Goal: Find contact information: Find contact information

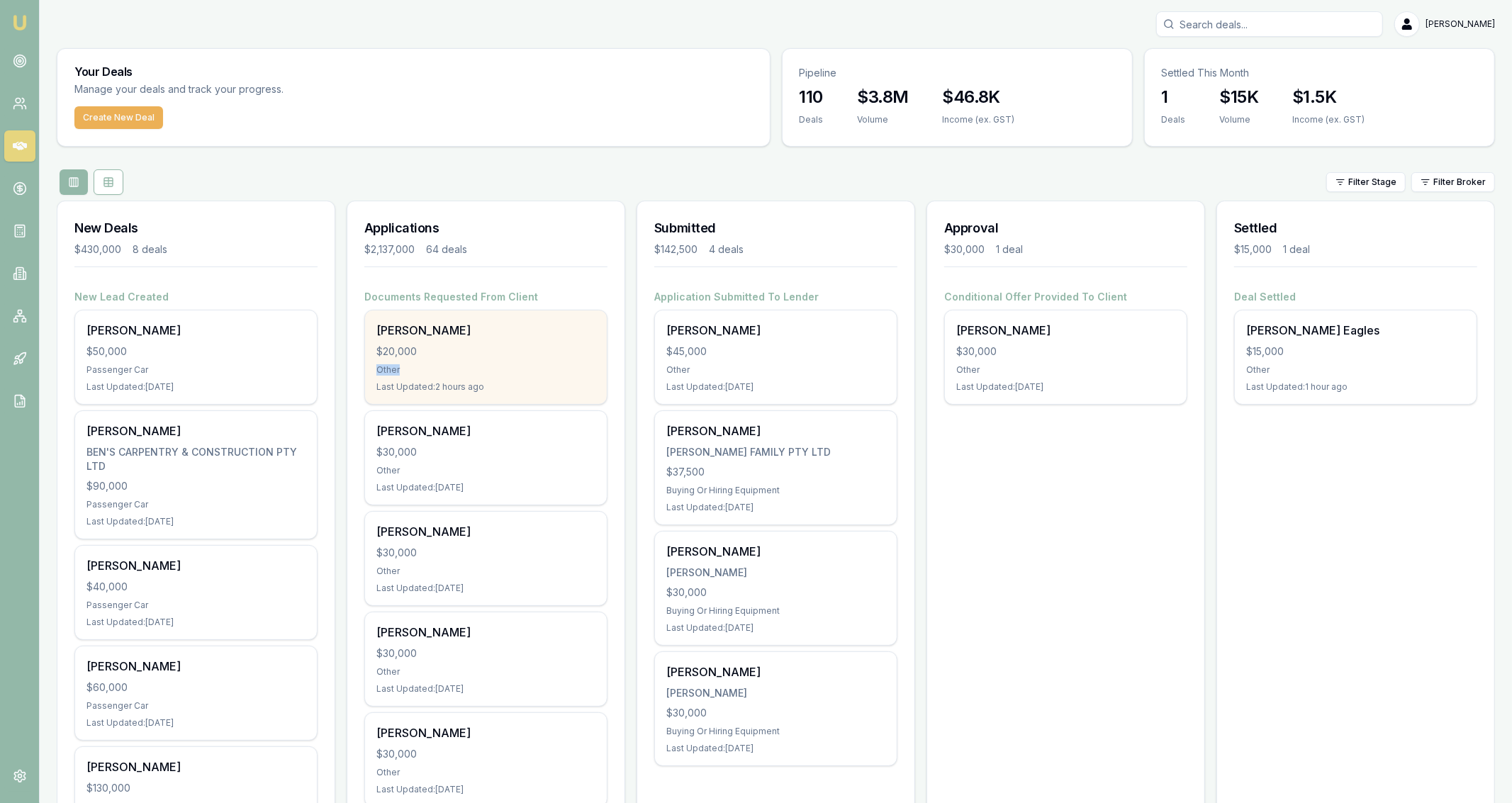
click at [599, 363] on div "[PERSON_NAME] $20,000 Other Last Updated: 2 hours ago" at bounding box center [485, 357] width 242 height 94
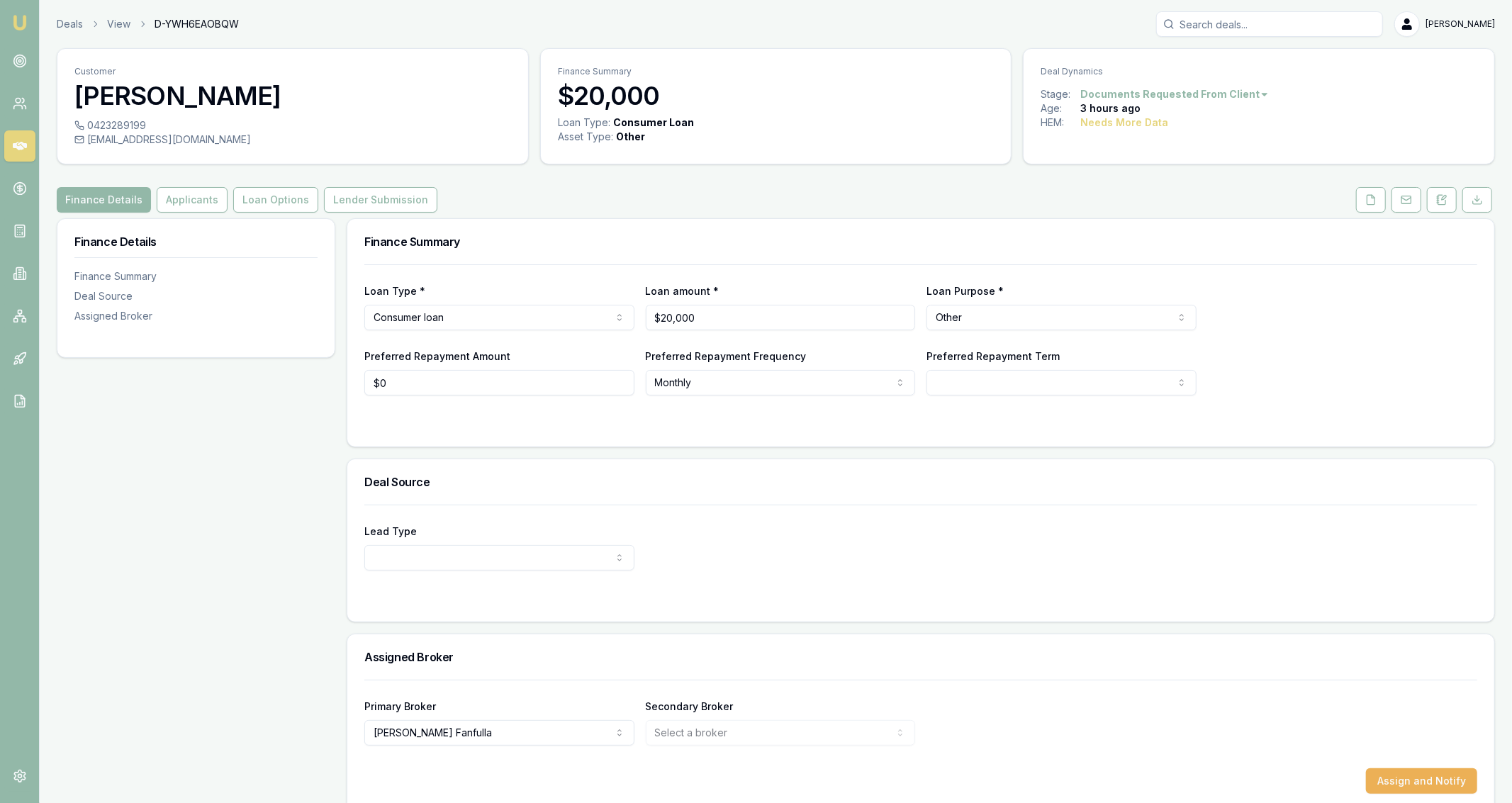
click at [138, 119] on div "0423289199" at bounding box center [293, 125] width 437 height 15
click at [137, 125] on div "0423289199" at bounding box center [293, 125] width 437 height 15
click at [138, 126] on div "0423289199" at bounding box center [293, 125] width 437 height 15
click at [141, 128] on div "0423289199" at bounding box center [293, 125] width 437 height 15
copy icon
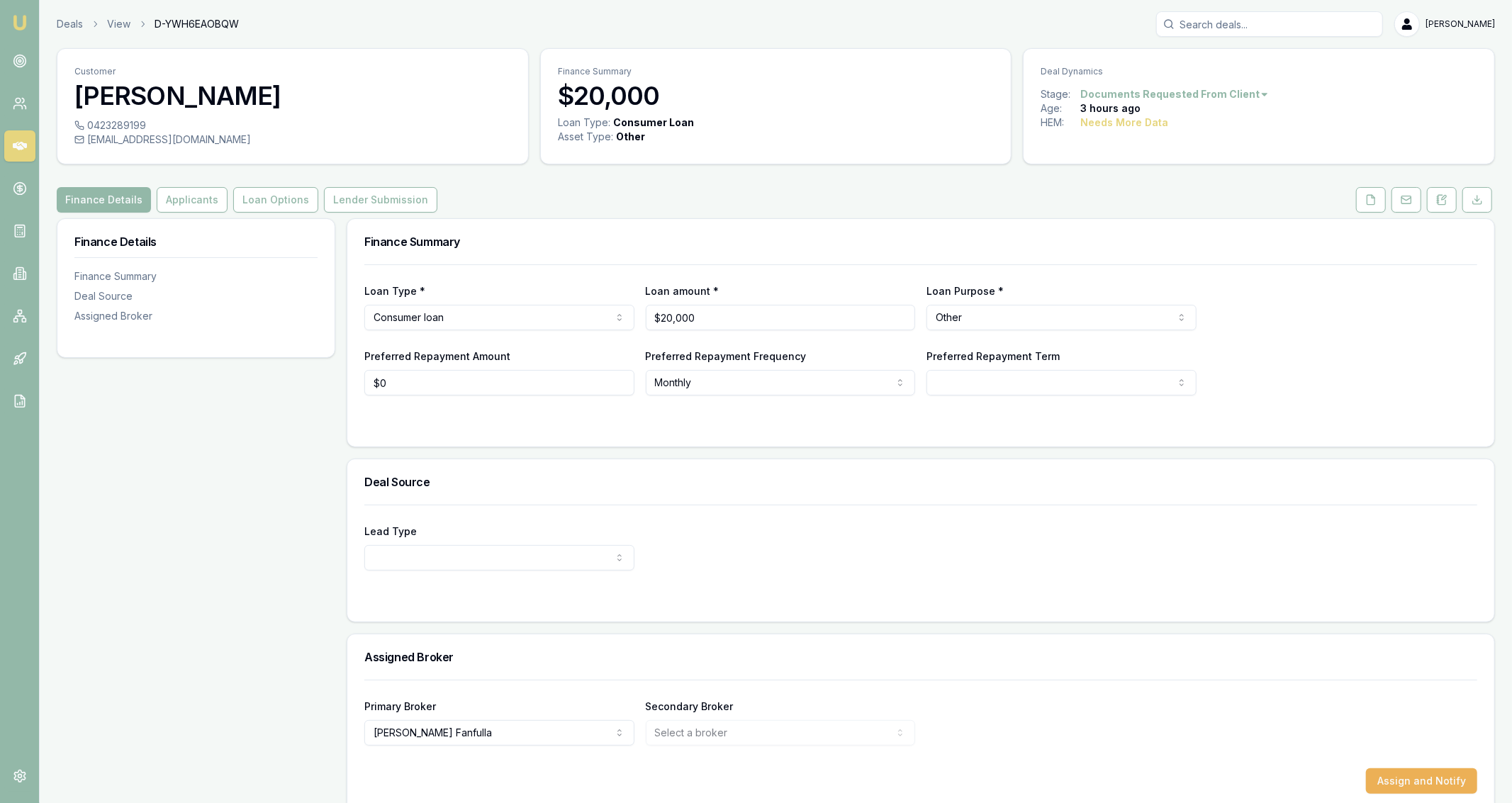
click at [163, 145] on div "vivradke@gmail.com" at bounding box center [293, 140] width 437 height 15
click at [163, 146] on div "vivradke@gmail.com" at bounding box center [293, 140] width 437 height 15
click at [165, 147] on div "0423289199 vivradke@gmail.com" at bounding box center [293, 141] width 471 height 45
click at [165, 146] on div "vivradke@gmail.com" at bounding box center [293, 140] width 437 height 15
click at [164, 145] on div "vivradke@gmail.com" at bounding box center [293, 140] width 437 height 15
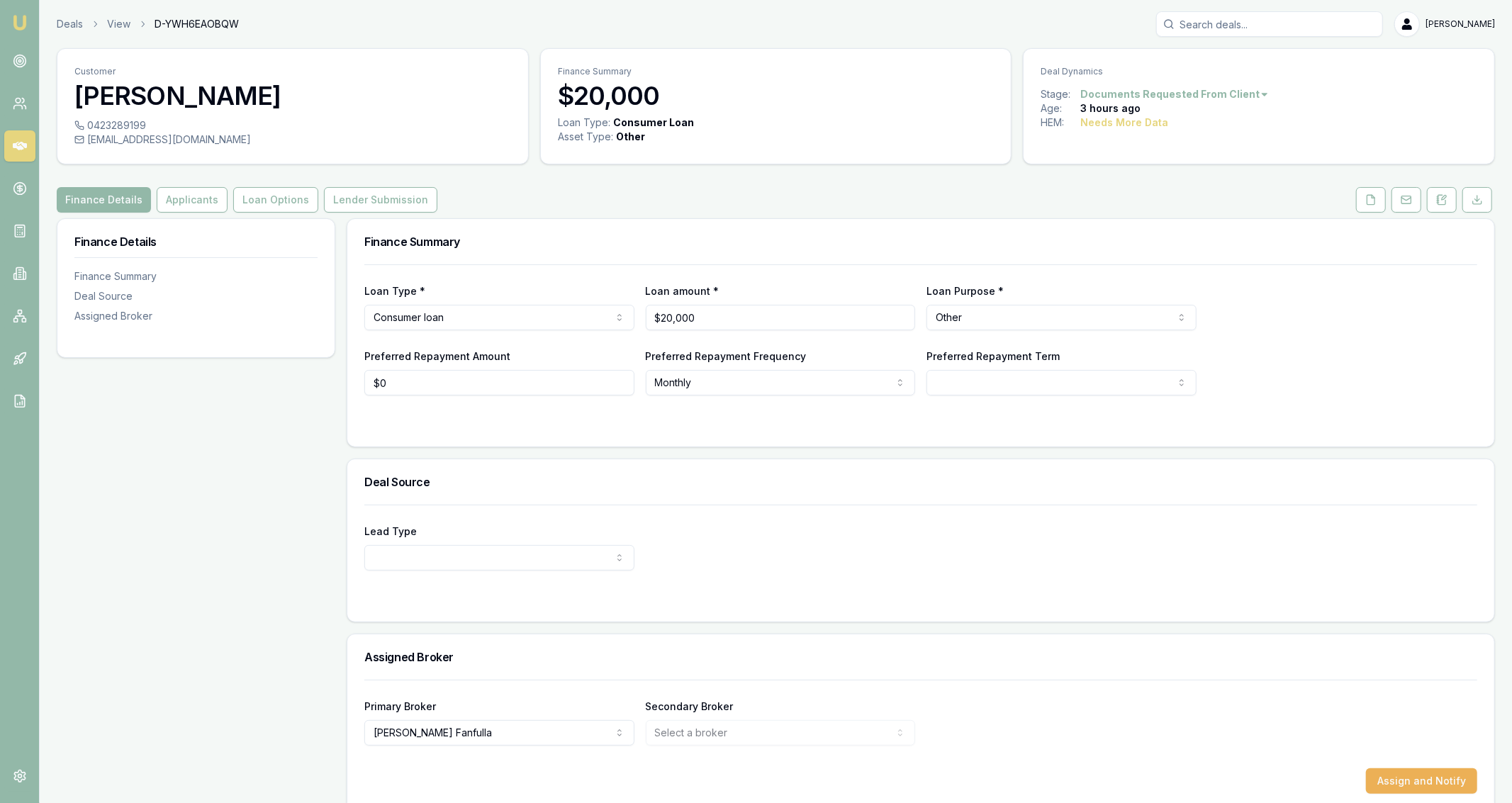
click at [164, 145] on div "vivradke@gmail.com" at bounding box center [293, 140] width 437 height 15
copy icon
